Goal: Information Seeking & Learning: Check status

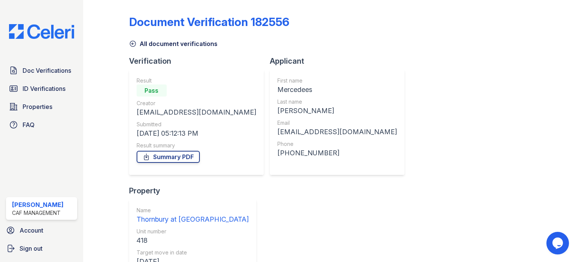
scroll to position [74, 0]
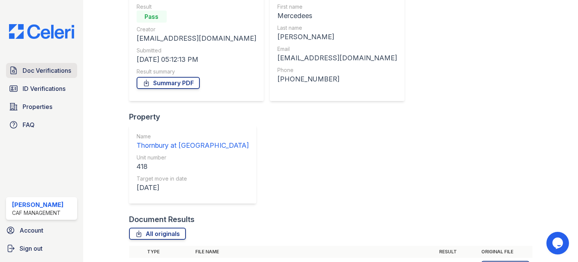
click at [30, 72] on span "Doc Verifications" at bounding box center [47, 70] width 49 height 9
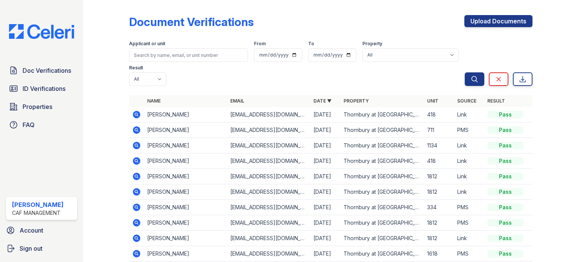
click at [148, 63] on div "Applicant or unit From To Property All Thornbury at [GEOGRAPHIC_DATA] Result Al…" at bounding box center [297, 62] width 336 height 48
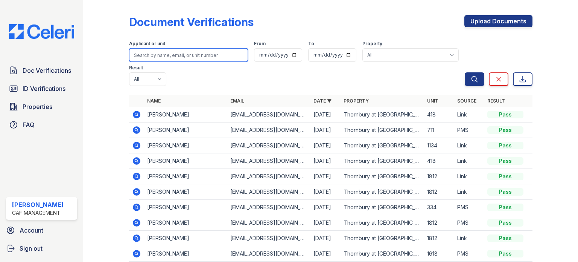
click at [149, 56] on input "search" at bounding box center [188, 55] width 119 height 14
type input "helm"
click at [465, 72] on button "Search" at bounding box center [475, 79] width 20 height 14
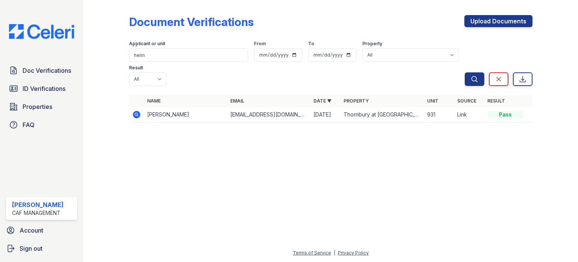
click at [134, 111] on icon at bounding box center [137, 115] width 8 height 8
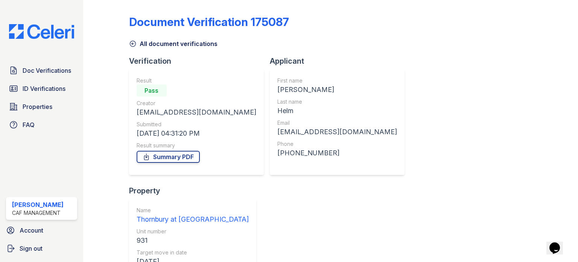
click at [133, 40] on icon at bounding box center [133, 44] width 8 height 8
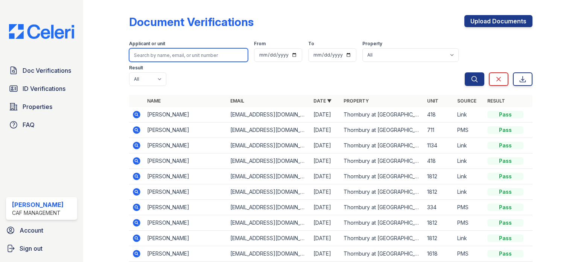
click at [145, 52] on input "search" at bounding box center [188, 55] width 119 height 14
type input "mike"
click at [465, 72] on button "Search" at bounding box center [475, 79] width 20 height 14
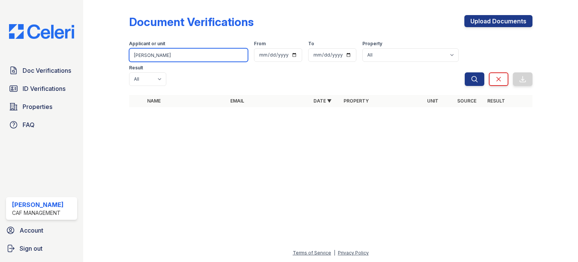
click at [145, 52] on input "mike" at bounding box center [188, 55] width 119 height 14
type input "helm"
click at [465, 72] on button "Search" at bounding box center [475, 79] width 20 height 14
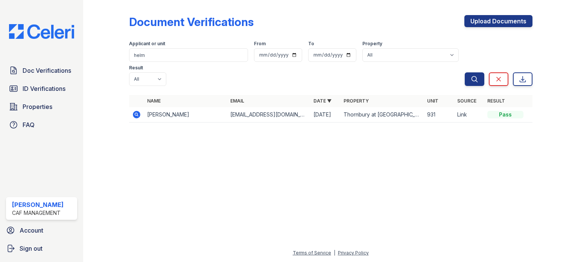
click at [137, 110] on icon at bounding box center [136, 114] width 9 height 9
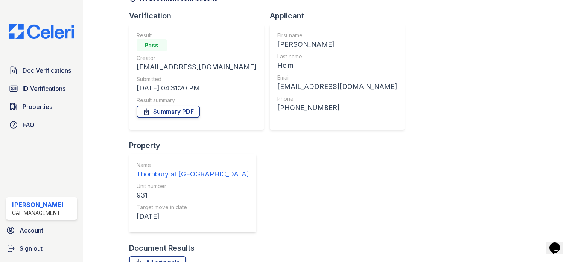
scroll to position [74, 0]
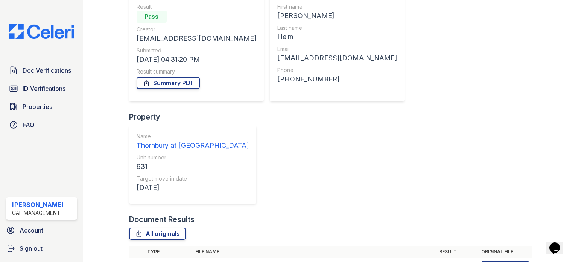
click at [136, 261] on icon at bounding box center [136, 266] width 9 height 9
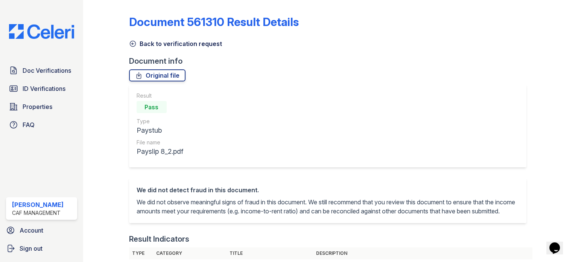
drag, startPoint x: 133, startPoint y: 42, endPoint x: 148, endPoint y: 15, distance: 31.0
click at [133, 42] on icon at bounding box center [133, 44] width 8 height 8
